Goal: Task Accomplishment & Management: Manage account settings

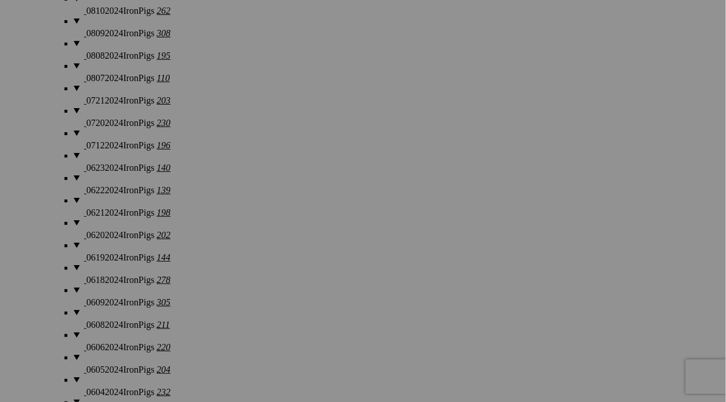
scroll to position [2958, 0]
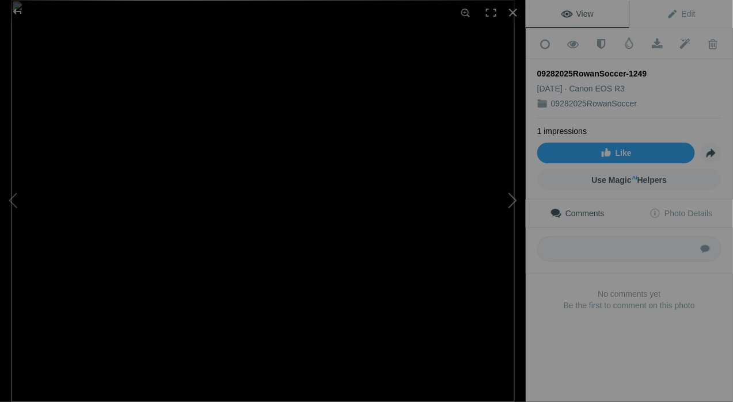
click at [512, 197] on button at bounding box center [482, 201] width 86 height 145
click at [9, 203] on button at bounding box center [43, 201] width 86 height 145
click at [513, 12] on div at bounding box center [512, 12] width 25 height 25
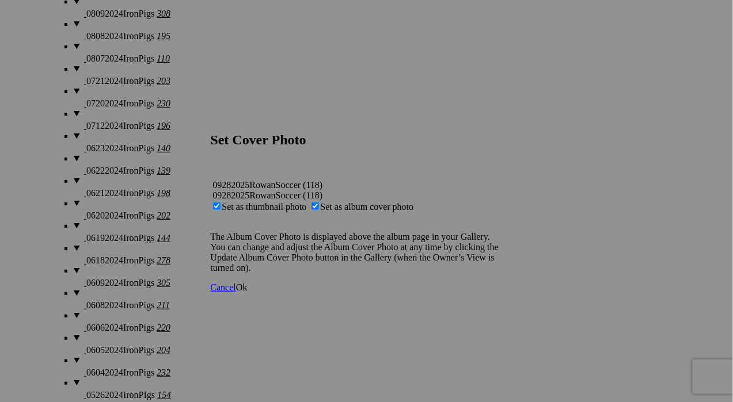
click at [236, 292] on span "Cancel" at bounding box center [223, 288] width 25 height 10
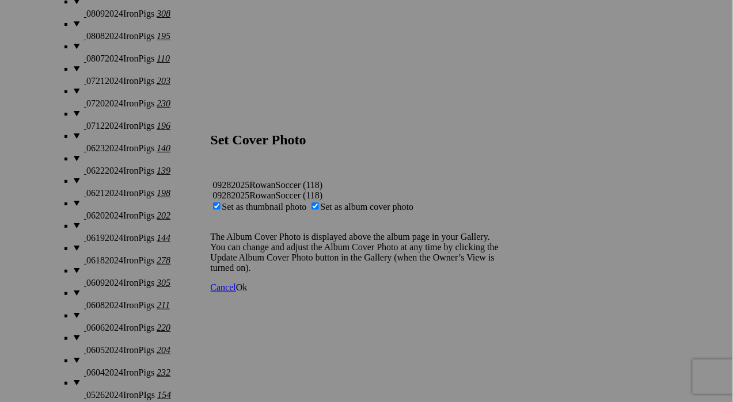
click at [248, 292] on link "Ok" at bounding box center [242, 288] width 12 height 10
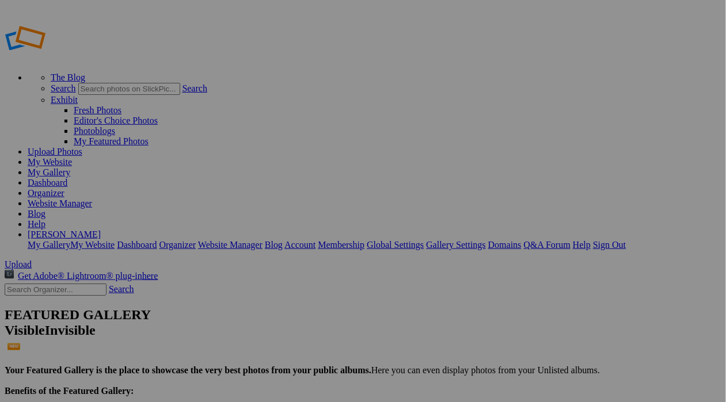
drag, startPoint x: 0, startPoint y: 0, endPoint x: 422, endPoint y: 119, distance: 438.3
drag, startPoint x: 68, startPoint y: 116, endPoint x: 5, endPoint y: 368, distance: 259.8
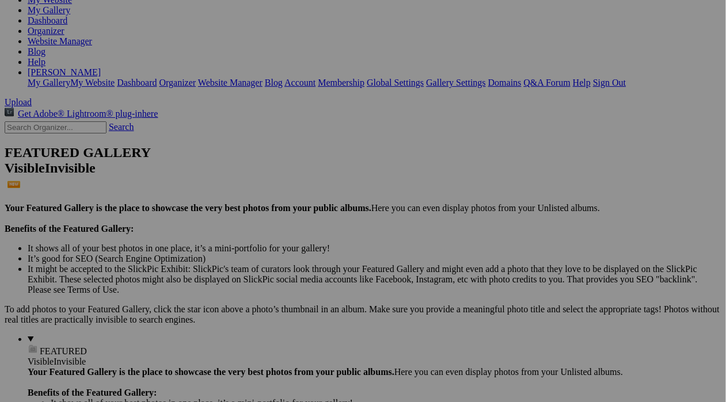
scroll to position [163, 0]
drag, startPoint x: 70, startPoint y: 210, endPoint x: 55, endPoint y: 249, distance: 41.7
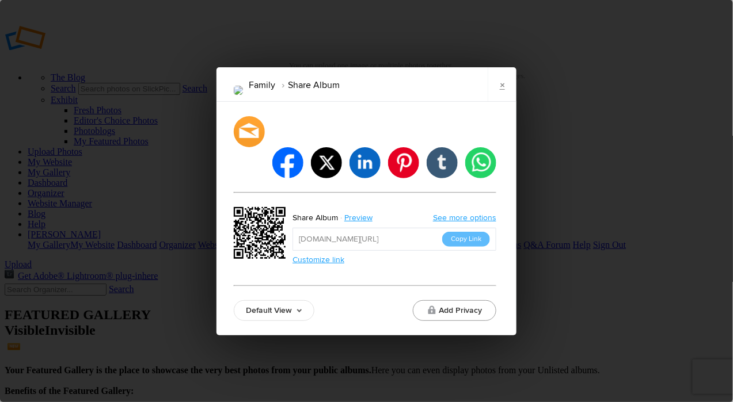
click at [455, 301] on button "Add Privacy" at bounding box center [454, 311] width 83 height 21
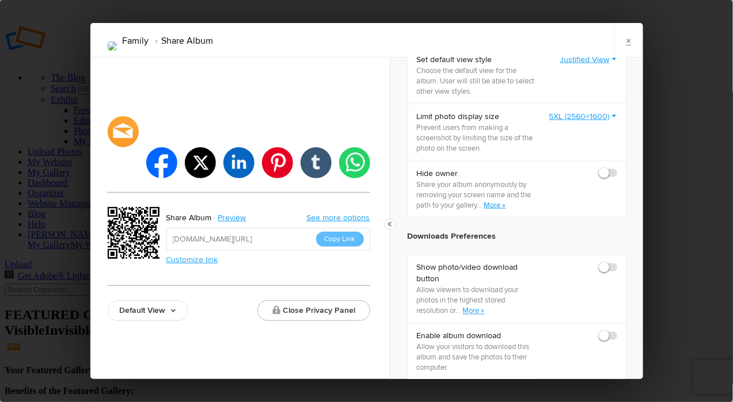
scroll to position [409, 0]
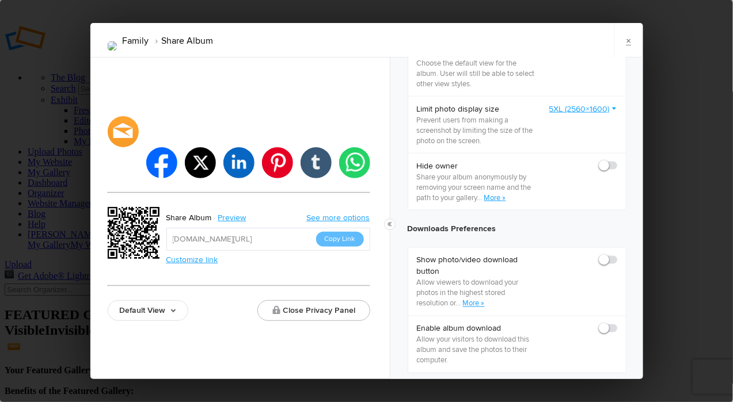
click at [617, 255] on span at bounding box center [617, 255] width 0 height 0
click at [617, 255] on input "checkbox" at bounding box center [617, 254] width 1 height 1
checkbox input "true"
click at [617, 324] on span at bounding box center [617, 324] width 0 height 0
click at [617, 324] on input "checkbox" at bounding box center [617, 323] width 1 height 1
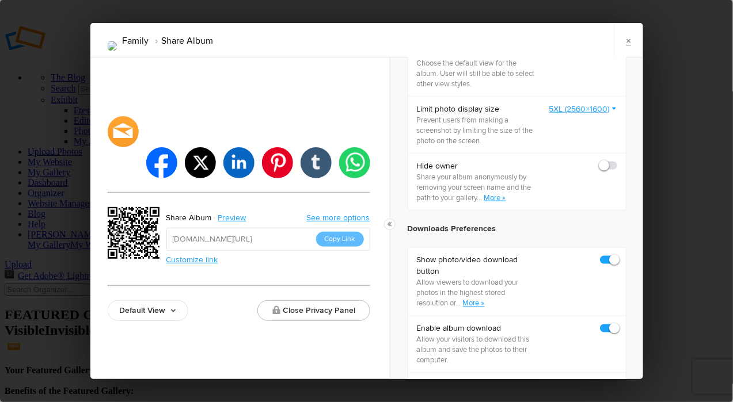
checkbox input "true"
click at [332, 301] on button "Close Privacy Panel" at bounding box center [313, 311] width 113 height 21
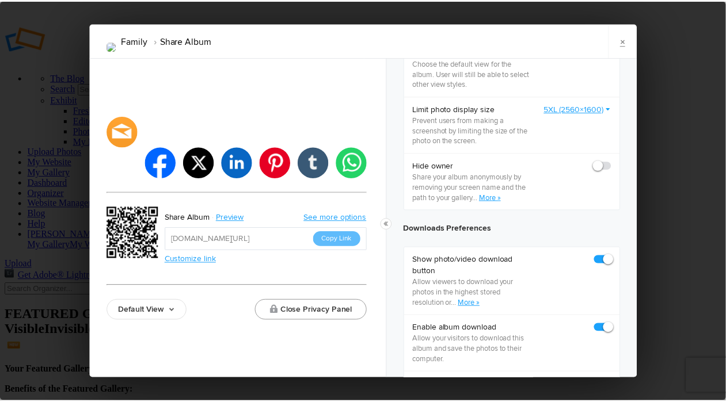
scroll to position [0, 0]
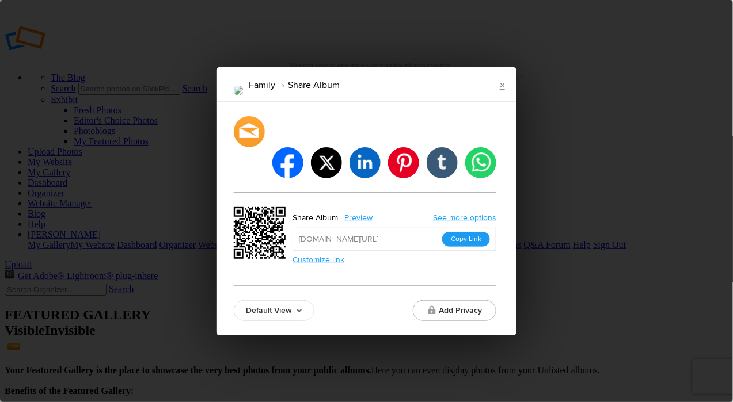
click at [463, 232] on button "Copy Link" at bounding box center [466, 239] width 48 height 15
click at [505, 101] on link "×" at bounding box center [502, 84] width 29 height 35
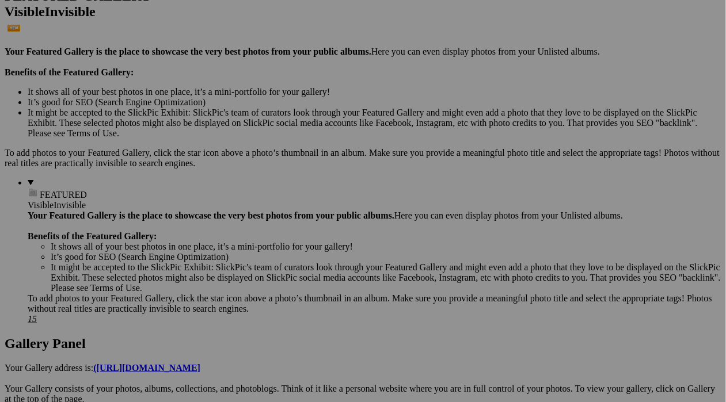
scroll to position [320, 0]
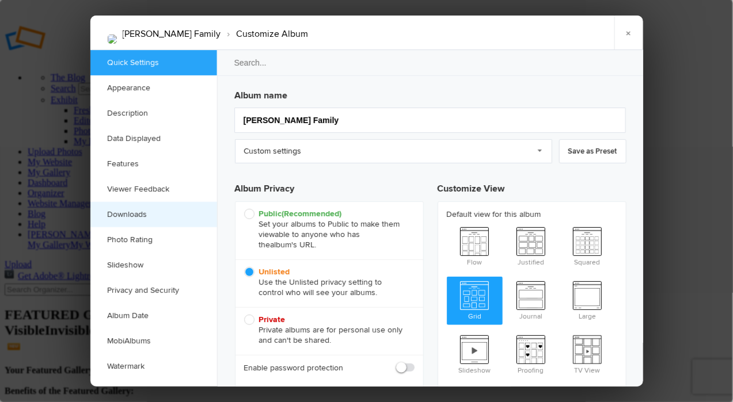
click at [140, 214] on link "Downloads" at bounding box center [153, 214] width 127 height 25
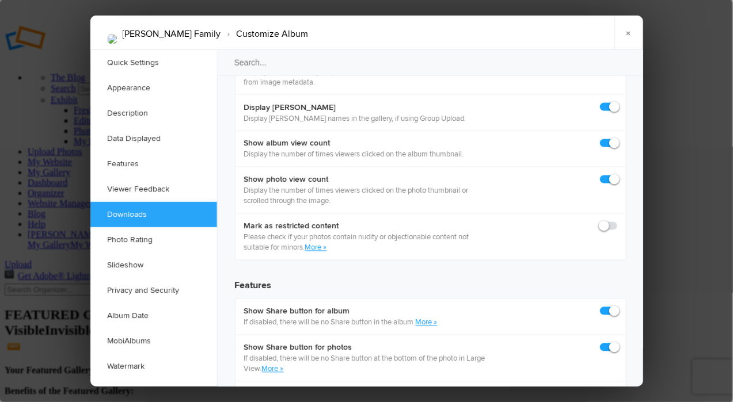
scroll to position [1781, 0]
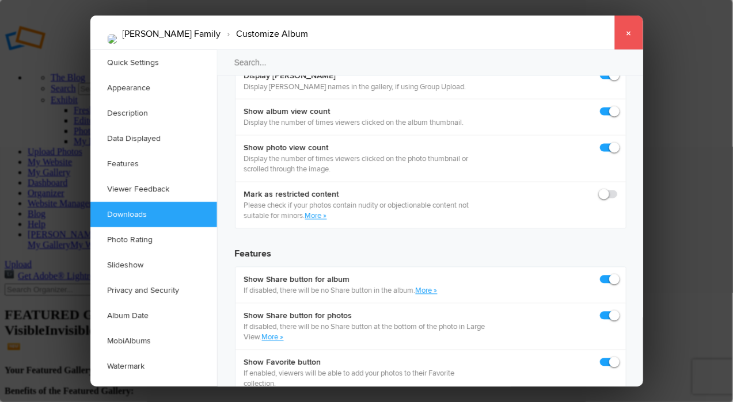
click at [632, 31] on link "×" at bounding box center [628, 33] width 29 height 35
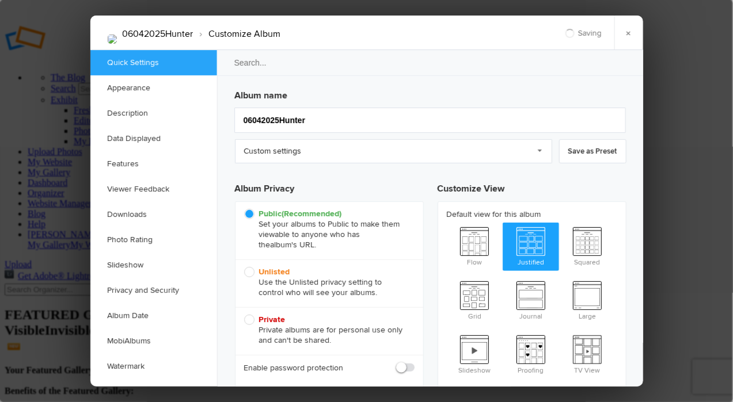
scroll to position [0, 0]
click at [257, 269] on span "Unlisted Use the Unlisted privacy setting to control who will see your albums." at bounding box center [326, 282] width 165 height 31
click at [244, 267] on input "Unlisted Use the Unlisted privacy setting to control who will see your albums." at bounding box center [244, 267] width 1 height 1
radio input "true"
click at [633, 29] on link "×" at bounding box center [628, 33] width 29 height 35
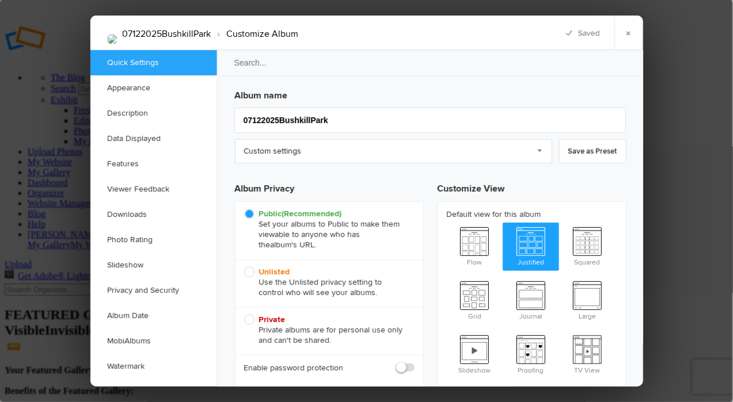
click at [250, 272] on span "Unlisted Use the Unlisted privacy setting to control who will see your albums." at bounding box center [326, 282] width 165 height 31
click at [244, 267] on input "Unlisted Use the Unlisted privacy setting to control who will see your albums." at bounding box center [244, 267] width 1 height 1
radio input "true"
click at [625, 38] on link "×" at bounding box center [628, 33] width 29 height 35
